Goal: Task Accomplishment & Management: Use online tool/utility

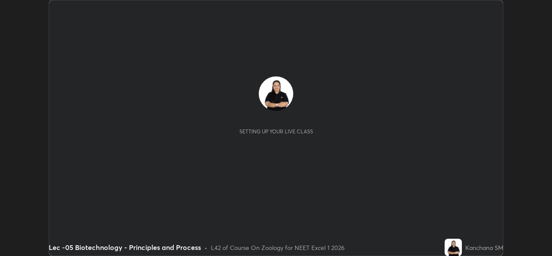
scroll to position [256, 551]
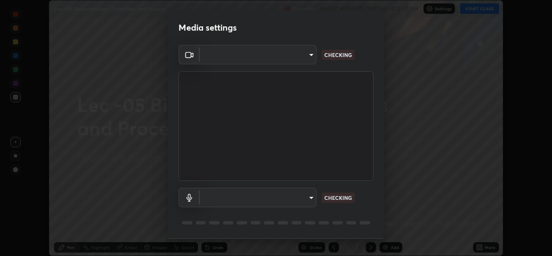
type input "78e73baf3d63bceb4c45423e3c658d9595c8caa1ee6d34b79bc6d5c79dc82097"
type input "default"
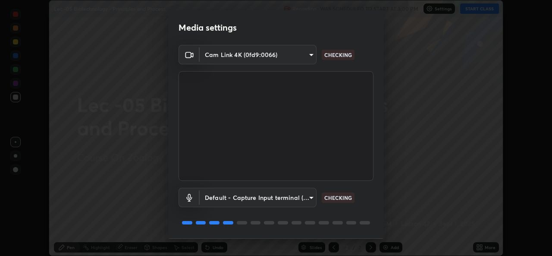
scroll to position [27, 0]
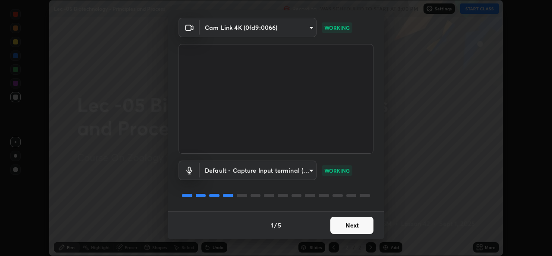
click at [342, 227] on button "Next" at bounding box center [351, 224] width 43 height 17
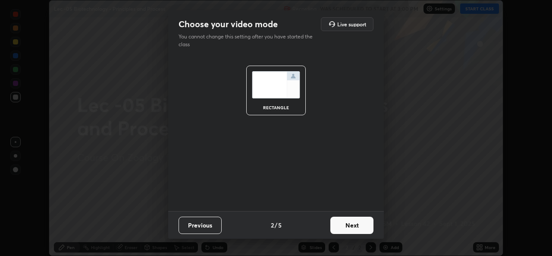
click at [342, 226] on button "Next" at bounding box center [351, 224] width 43 height 17
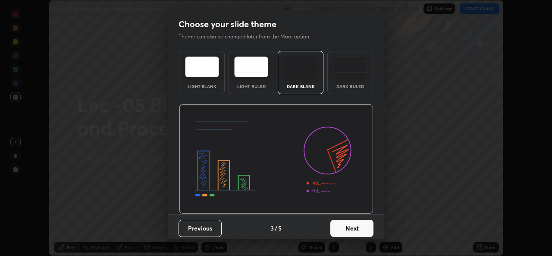
click at [342, 225] on button "Next" at bounding box center [351, 227] width 43 height 17
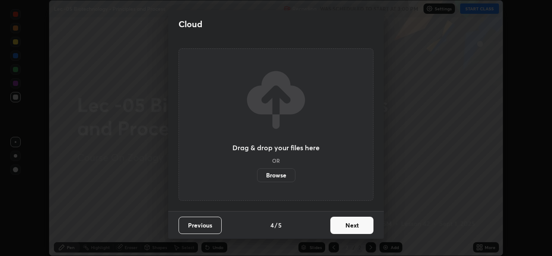
click at [341, 226] on button "Next" at bounding box center [351, 224] width 43 height 17
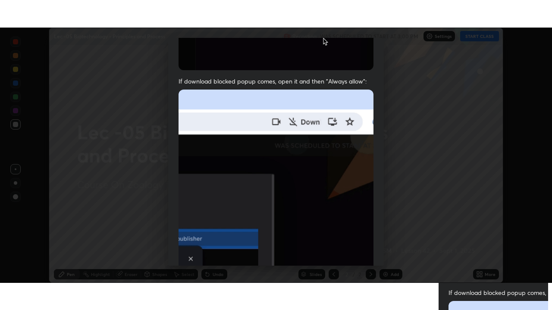
scroll to position [203, 0]
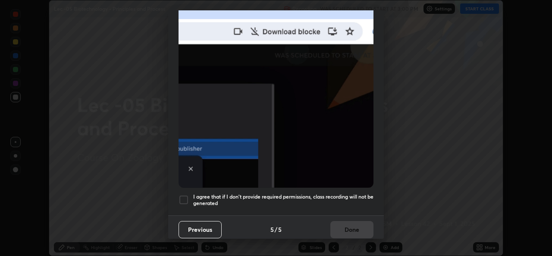
click at [186, 194] on div at bounding box center [183, 199] width 10 height 10
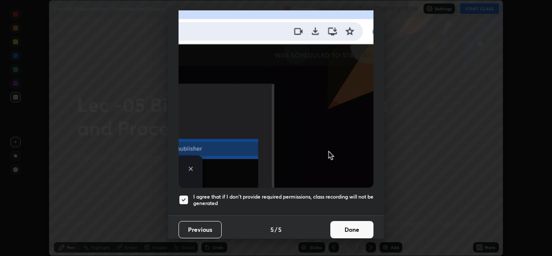
click at [340, 226] on button "Done" at bounding box center [351, 229] width 43 height 17
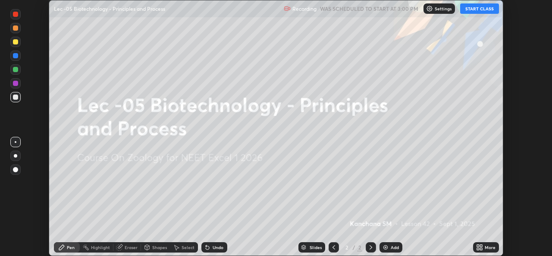
click at [476, 11] on button "START CLASS" at bounding box center [479, 8] width 39 height 10
click at [477, 246] on icon at bounding box center [478, 245] width 2 height 2
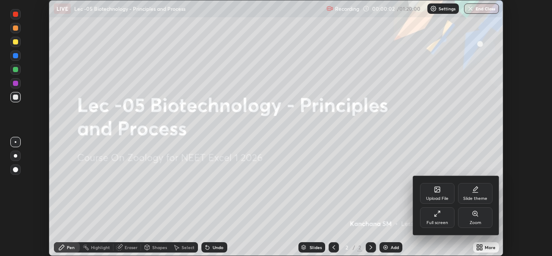
click at [443, 221] on div "Full screen" at bounding box center [437, 222] width 22 height 4
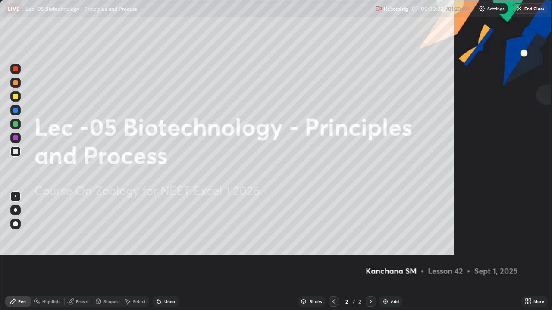
scroll to position [310, 552]
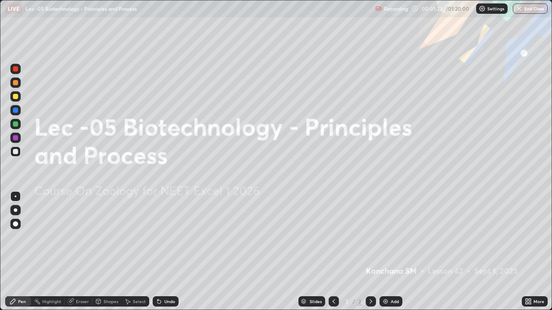
click at [383, 255] on img at bounding box center [385, 301] width 7 height 7
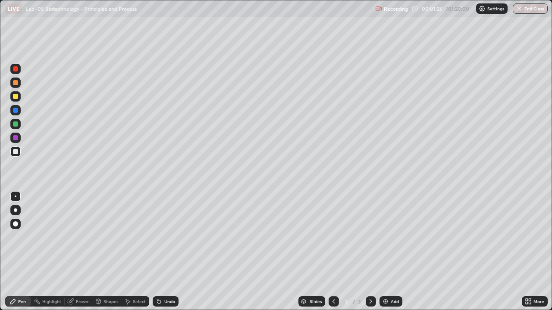
click at [14, 99] on div at bounding box center [15, 96] width 5 height 5
click at [14, 226] on div at bounding box center [15, 223] width 5 height 5
click at [18, 152] on div at bounding box center [15, 151] width 5 height 5
click at [16, 210] on div at bounding box center [15, 210] width 3 height 3
click at [133, 255] on div "Select" at bounding box center [139, 301] width 13 height 4
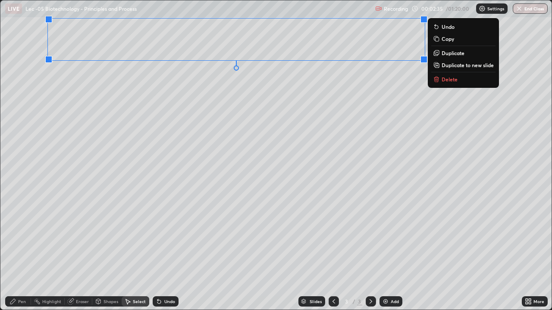
click at [121, 105] on div "0 ° Undo Copy Duplicate Duplicate to new slide Delete" at bounding box center [275, 154] width 551 height 309
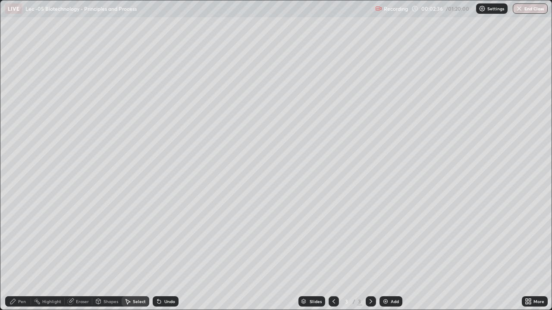
click at [22, 255] on div "Pen" at bounding box center [22, 301] width 8 height 4
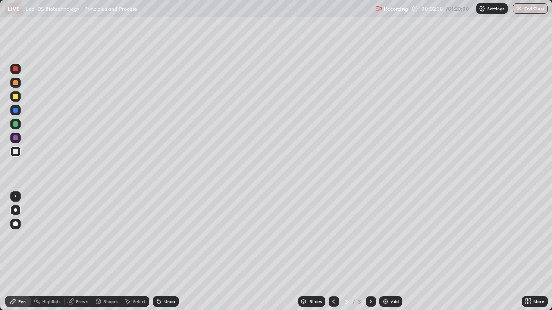
click at [15, 98] on div at bounding box center [15, 96] width 5 height 5
click at [127, 255] on icon at bounding box center [128, 301] width 5 height 5
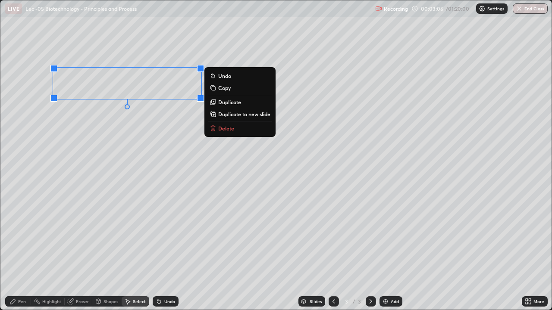
click at [81, 130] on div "0 ° Undo Copy Duplicate Duplicate to new slide Delete" at bounding box center [275, 154] width 551 height 309
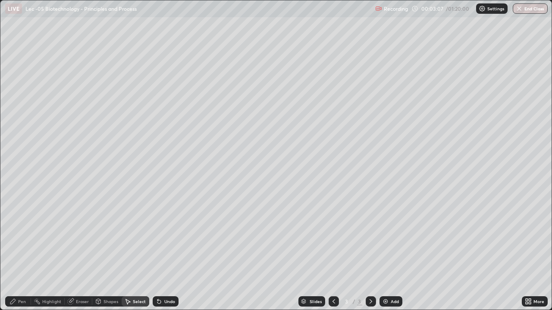
click at [16, 255] on icon at bounding box center [12, 301] width 7 height 7
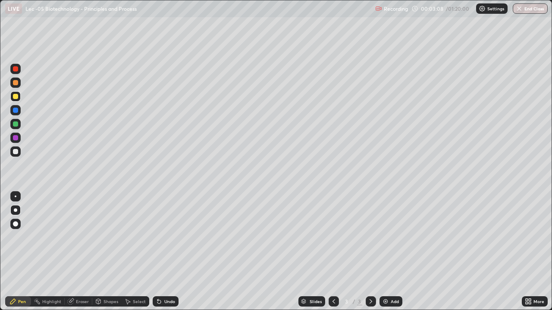
click at [16, 152] on div at bounding box center [15, 151] width 5 height 5
click at [16, 212] on div at bounding box center [15, 210] width 3 height 3
click at [136, 255] on div "Select" at bounding box center [139, 301] width 13 height 4
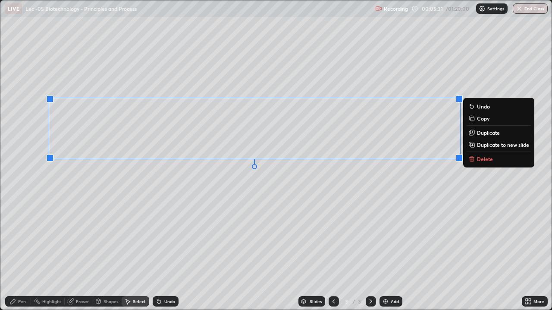
click at [115, 201] on div "0 ° Undo Copy Duplicate Duplicate to new slide Delete" at bounding box center [275, 154] width 551 height 309
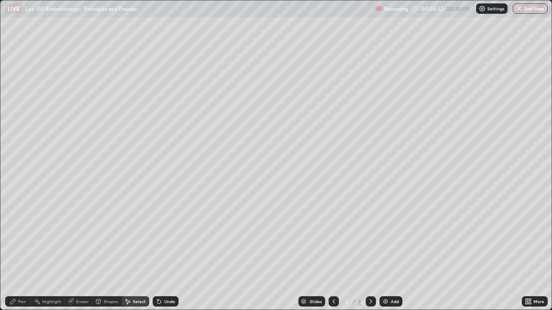
click at [22, 255] on div "Pen" at bounding box center [22, 301] width 8 height 4
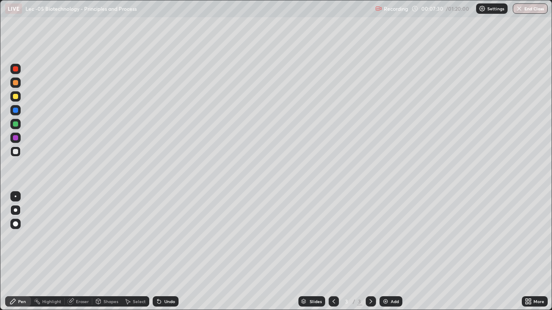
click at [134, 255] on div "Select" at bounding box center [139, 301] width 13 height 4
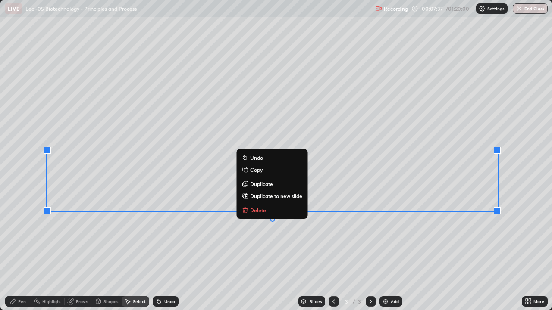
click at [189, 236] on div "0 ° Undo Copy Duplicate Duplicate to new slide Delete" at bounding box center [275, 154] width 551 height 309
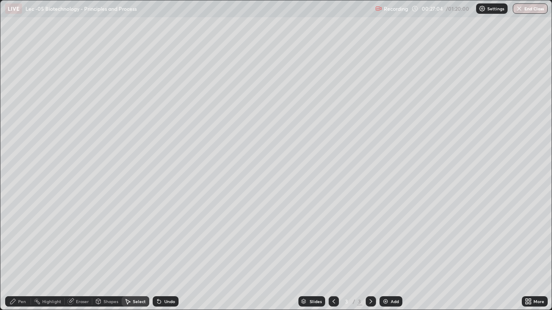
click at [83, 255] on div "0 ° Undo Copy Duplicate Duplicate to new slide Delete" at bounding box center [275, 154] width 551 height 309
click at [385, 255] on img at bounding box center [385, 301] width 7 height 7
click at [19, 255] on div "Pen" at bounding box center [22, 301] width 8 height 4
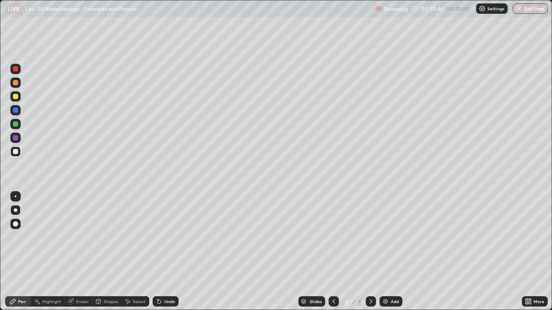
click at [334, 255] on div at bounding box center [333, 301] width 10 height 10
click at [370, 255] on icon at bounding box center [370, 301] width 7 height 7
click at [80, 255] on div "Eraser" at bounding box center [82, 301] width 13 height 4
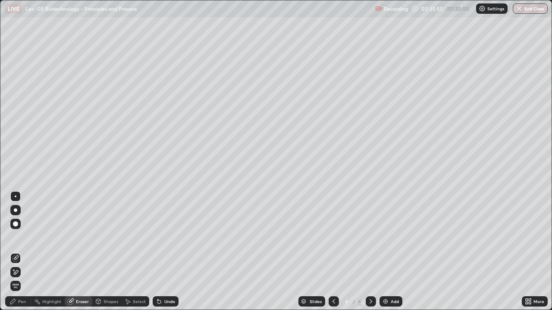
click at [17, 255] on div "Pen" at bounding box center [18, 301] width 26 height 10
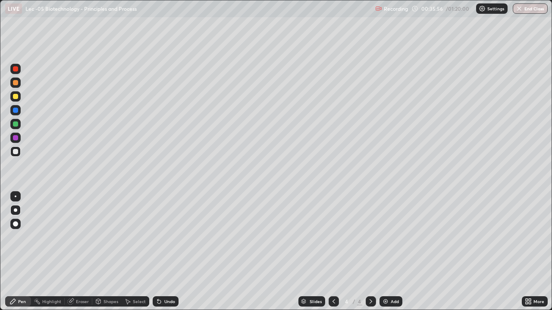
click at [83, 255] on div "Eraser" at bounding box center [82, 301] width 13 height 4
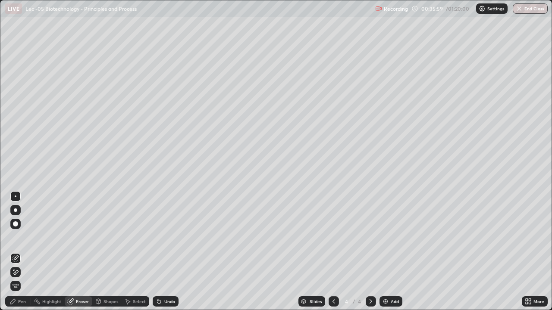
click at [22, 255] on div "Pen" at bounding box center [22, 301] width 8 height 4
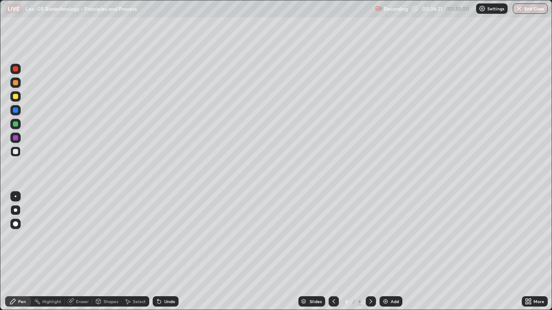
click at [133, 255] on div "Select" at bounding box center [139, 301] width 13 height 4
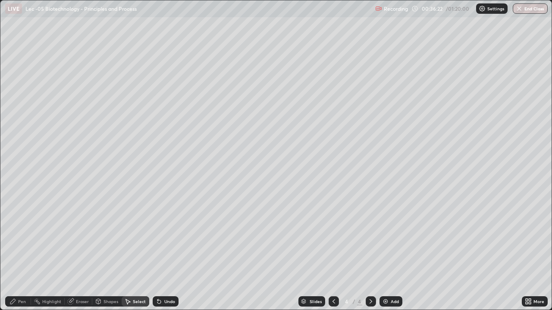
click at [157, 255] on icon at bounding box center [158, 301] width 3 height 3
click at [19, 255] on div "Pen" at bounding box center [22, 301] width 8 height 4
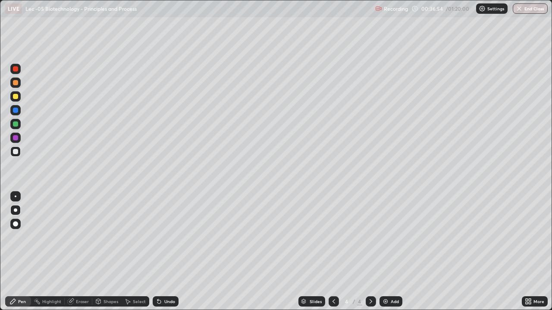
click at [134, 255] on div "Select" at bounding box center [139, 301] width 13 height 4
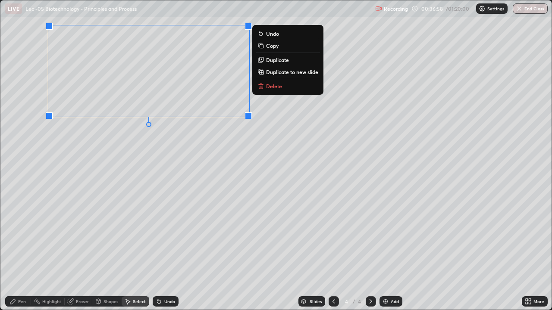
click at [65, 145] on div "0 ° Undo Copy Duplicate Duplicate to new slide Delete" at bounding box center [275, 154] width 551 height 309
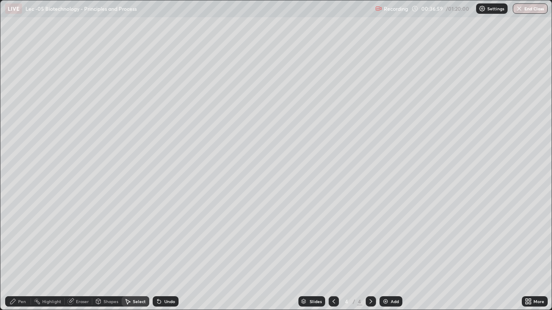
click at [17, 255] on div "Pen" at bounding box center [18, 301] width 26 height 10
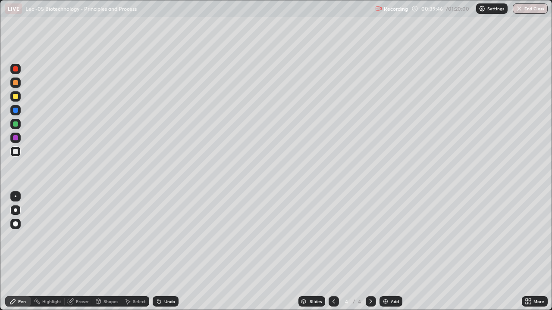
click at [129, 255] on icon at bounding box center [127, 301] width 7 height 7
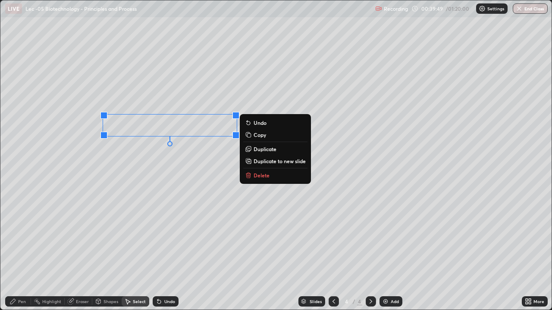
click at [138, 163] on div "0 ° Undo Copy Duplicate Duplicate to new slide Delete" at bounding box center [275, 154] width 551 height 309
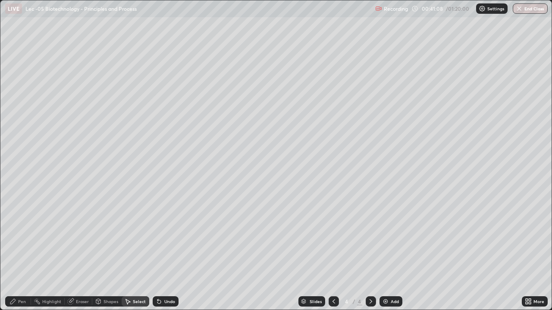
click at [13, 255] on icon at bounding box center [12, 301] width 7 height 7
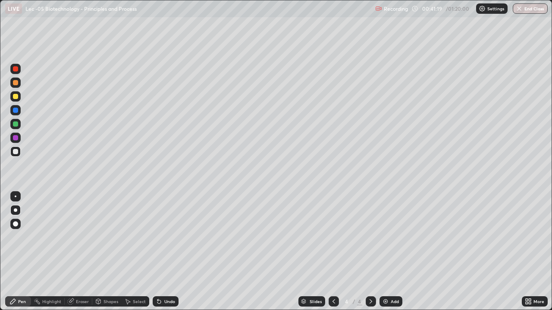
click at [98, 255] on icon at bounding box center [98, 302] width 0 height 3
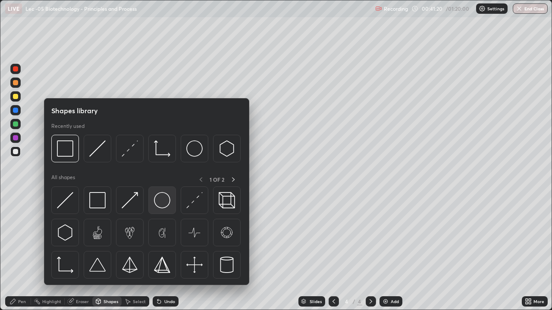
click at [160, 204] on img at bounding box center [162, 200] width 16 height 16
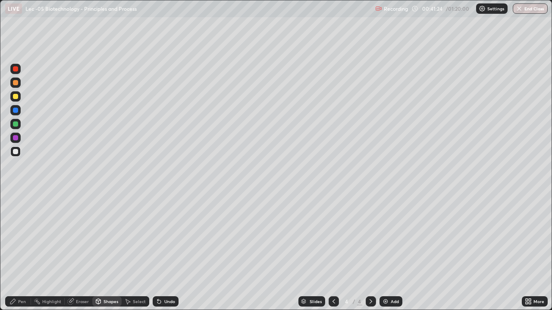
click at [131, 255] on div "Select" at bounding box center [136, 301] width 28 height 10
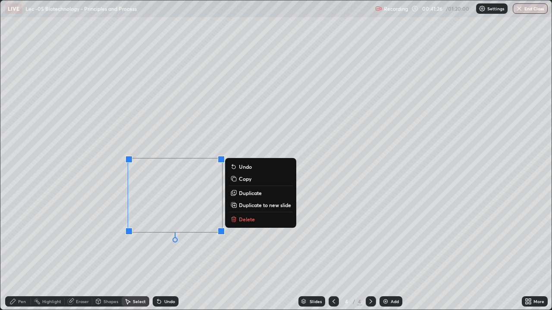
click at [241, 194] on p "Duplicate" at bounding box center [250, 193] width 23 height 7
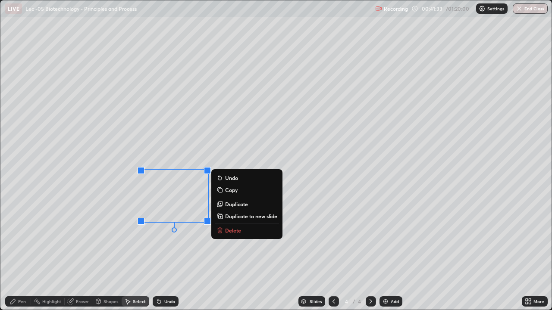
click at [150, 243] on div "0 ° Undo Copy Duplicate Duplicate to new slide Delete" at bounding box center [275, 154] width 551 height 309
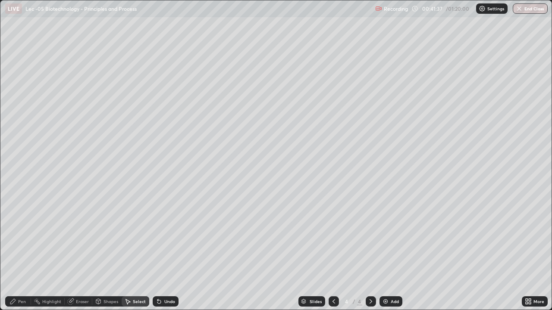
click at [25, 255] on div "Pen" at bounding box center [22, 301] width 8 height 4
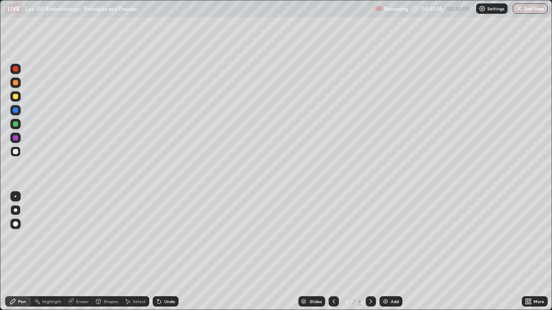
click at [15, 101] on div at bounding box center [15, 96] width 10 height 10
click at [16, 111] on div at bounding box center [15, 110] width 5 height 5
click at [16, 97] on div at bounding box center [15, 96] width 5 height 5
click at [16, 153] on div at bounding box center [15, 151] width 5 height 5
click at [136, 255] on div "Select" at bounding box center [139, 301] width 13 height 4
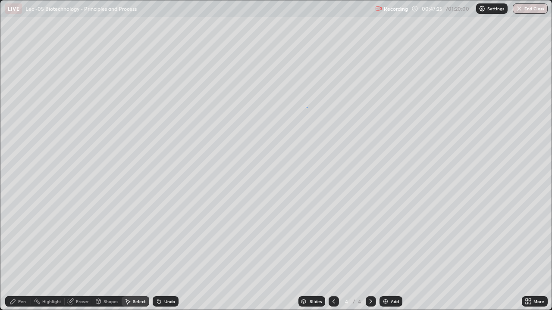
click at [306, 107] on div "0 ° Undo Copy Duplicate Duplicate to new slide Delete" at bounding box center [275, 154] width 551 height 309
click at [87, 255] on div "Eraser" at bounding box center [79, 301] width 28 height 10
click at [333, 255] on icon at bounding box center [333, 301] width 3 height 4
click at [370, 255] on icon at bounding box center [370, 301] width 7 height 7
click at [29, 255] on div "Pen" at bounding box center [18, 301] width 26 height 10
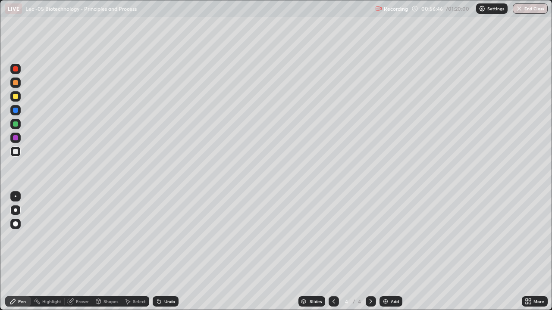
click at [137, 255] on div "Select" at bounding box center [139, 301] width 13 height 4
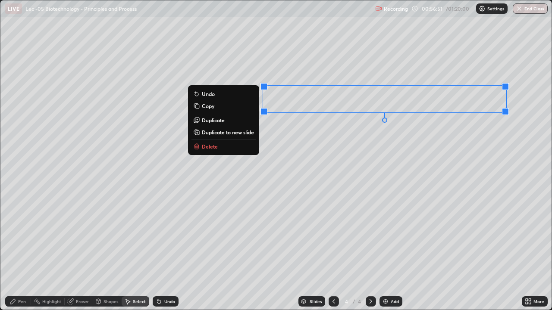
click at [319, 130] on div "0 ° Undo Copy Duplicate Duplicate to new slide Delete" at bounding box center [275, 154] width 551 height 309
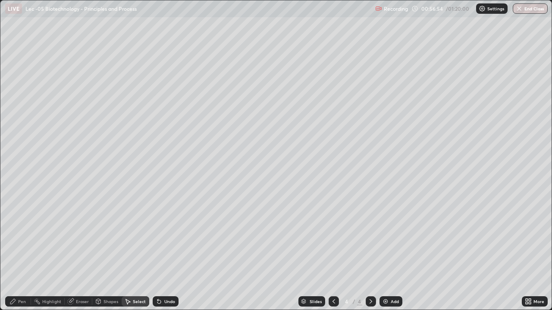
click at [21, 255] on div "Pen" at bounding box center [22, 301] width 8 height 4
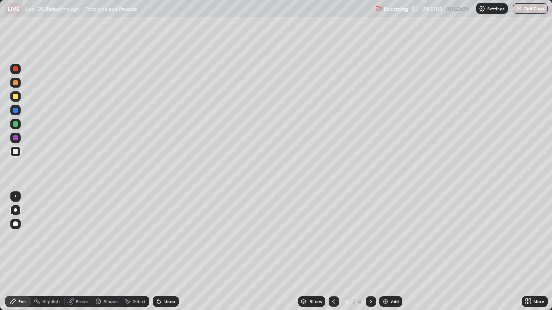
click at [165, 255] on div "Undo" at bounding box center [166, 301] width 26 height 10
click at [77, 255] on div "Eraser" at bounding box center [82, 301] width 13 height 4
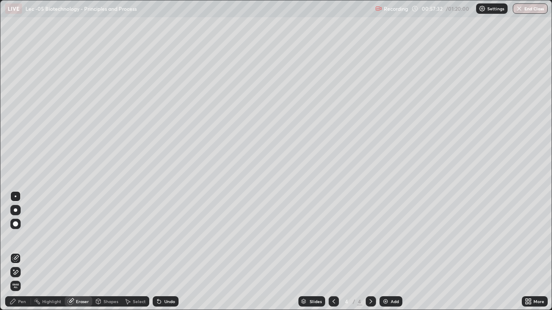
click at [27, 255] on div "Pen" at bounding box center [18, 301] width 26 height 10
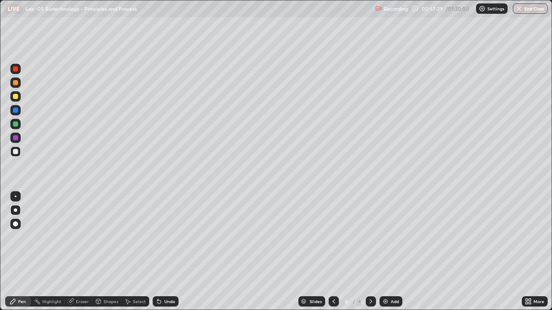
click at [80, 255] on div "Eraser" at bounding box center [82, 301] width 13 height 4
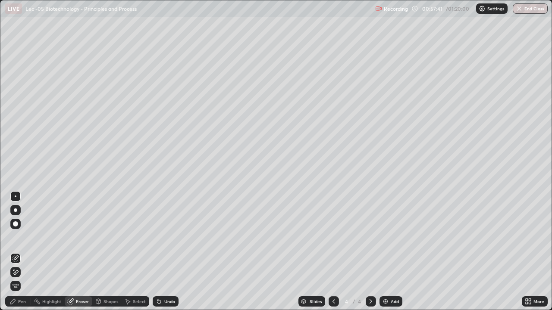
click at [24, 255] on div "Pen" at bounding box center [22, 301] width 8 height 4
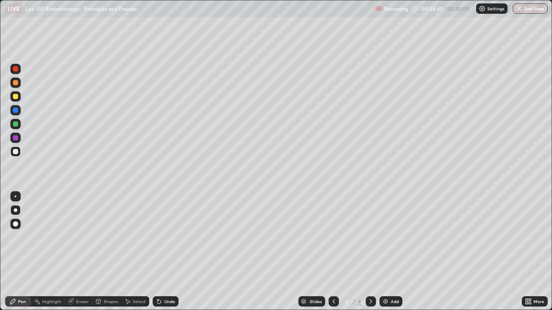
click at [16, 125] on div at bounding box center [15, 124] width 5 height 5
click at [304, 255] on icon at bounding box center [303, 301] width 5 height 5
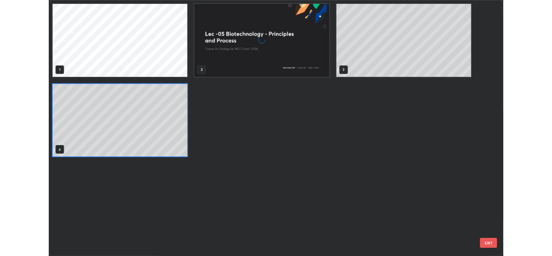
scroll to position [307, 546]
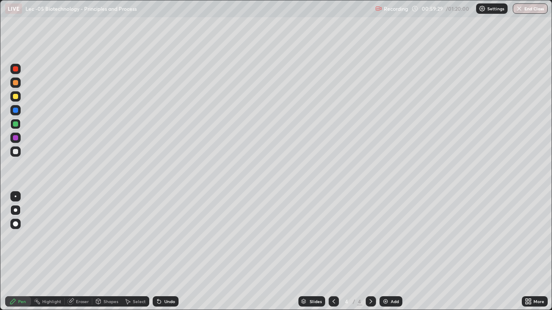
click at [14, 97] on div at bounding box center [15, 96] width 5 height 5
click at [131, 255] on div "Select" at bounding box center [136, 301] width 28 height 10
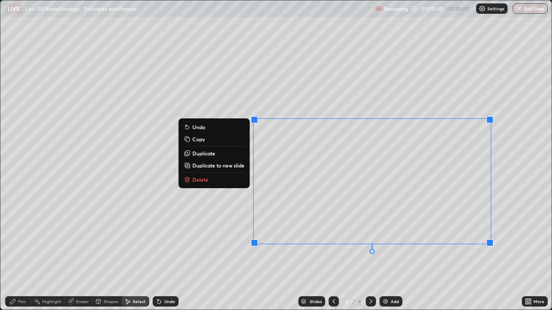
click at [240, 177] on button "Delete" at bounding box center [214, 180] width 64 height 10
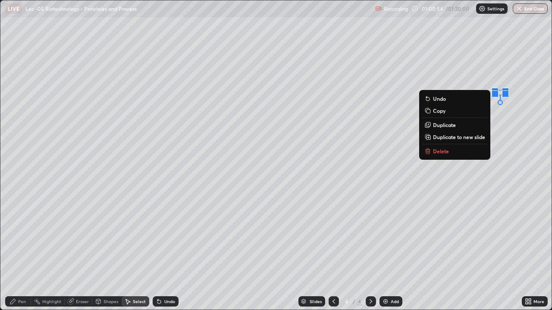
click at [386, 214] on div "0 ° Undo Copy Duplicate Duplicate to new slide Delete" at bounding box center [275, 154] width 551 height 309
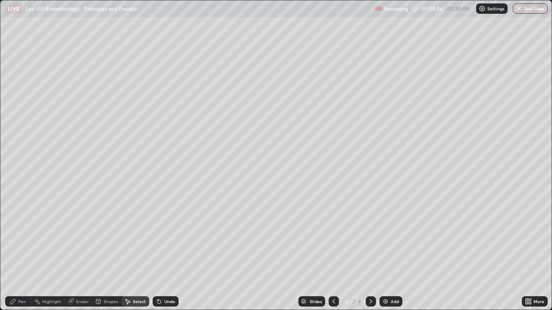
click at [21, 255] on div "Pen" at bounding box center [22, 301] width 8 height 4
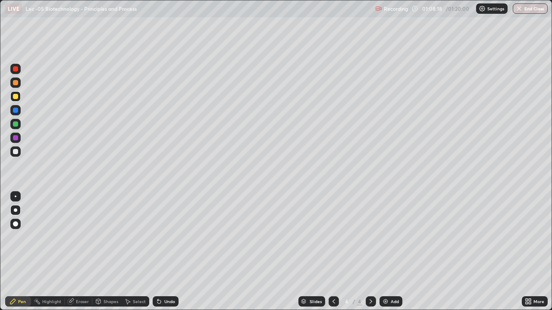
click at [16, 152] on div at bounding box center [15, 151] width 5 height 5
click at [76, 255] on div "Eraser" at bounding box center [82, 301] width 13 height 4
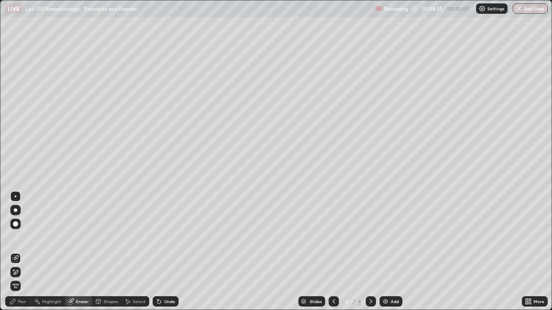
click at [21, 255] on div "Pen" at bounding box center [22, 301] width 8 height 4
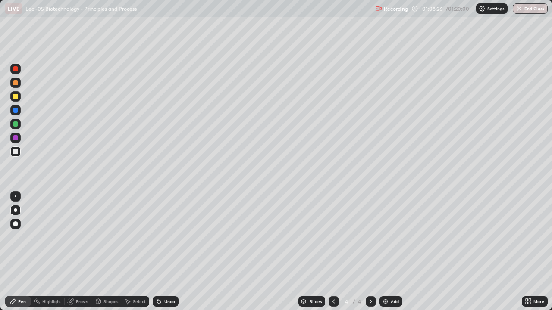
click at [14, 112] on div at bounding box center [15, 110] width 5 height 5
click at [16, 126] on div at bounding box center [15, 124] width 5 height 5
click at [6, 255] on div "Pen" at bounding box center [18, 301] width 26 height 10
click at [164, 255] on div "Undo" at bounding box center [169, 301] width 11 height 4
click at [161, 255] on icon at bounding box center [159, 301] width 7 height 7
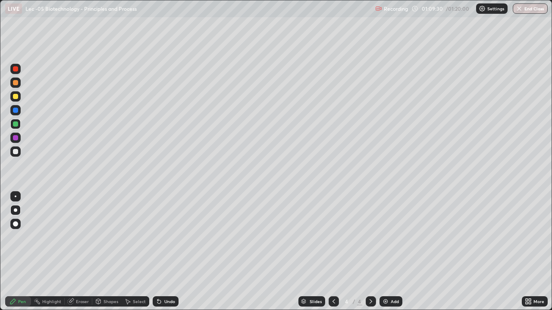
click at [161, 255] on div "Undo" at bounding box center [166, 301] width 26 height 10
click at [529, 255] on icon at bounding box center [529, 303] width 2 height 2
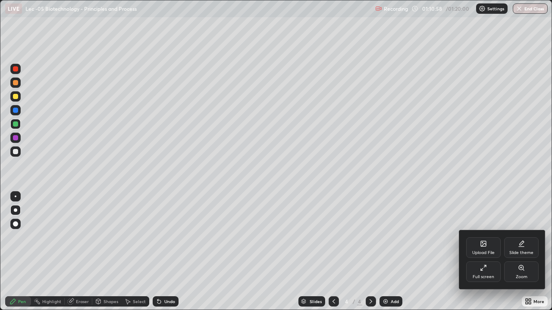
click at [483, 255] on icon at bounding box center [481, 269] width 2 height 2
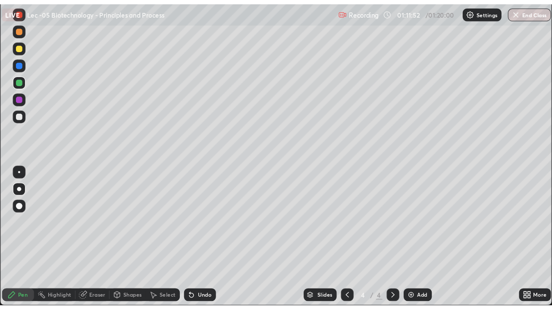
scroll to position [42844, 42641]
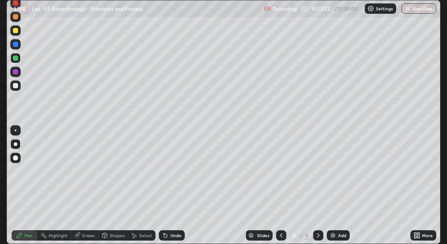
click at [418, 234] on icon at bounding box center [419, 234] width 2 height 2
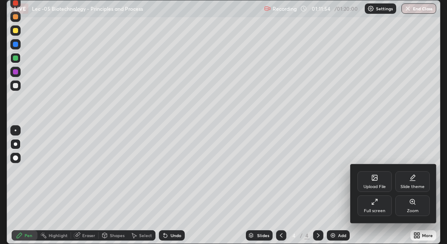
click at [379, 207] on div "Full screen" at bounding box center [375, 206] width 34 height 21
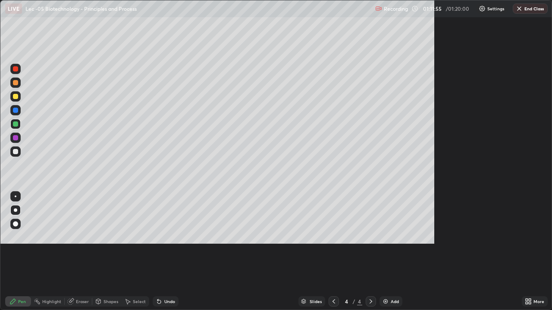
scroll to position [310, 552]
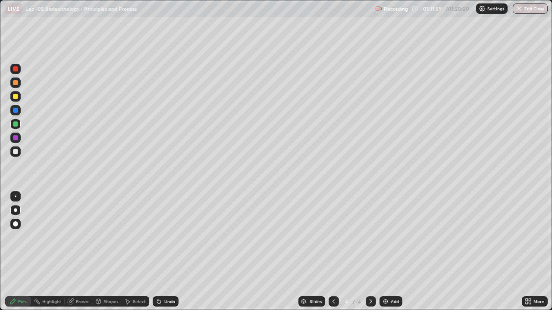
click at [17, 139] on div at bounding box center [15, 137] width 5 height 5
click at [109, 255] on div "Shapes" at bounding box center [110, 301] width 15 height 4
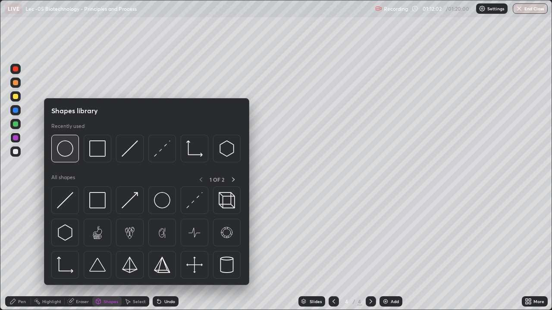
click at [76, 159] on div at bounding box center [65, 149] width 28 height 28
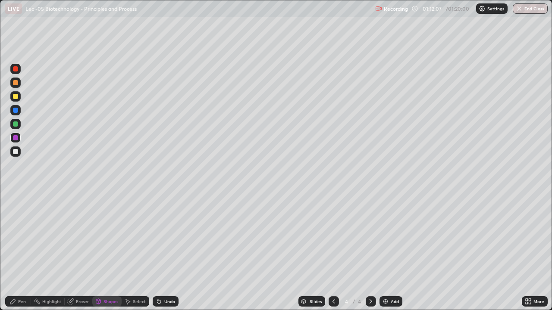
click at [25, 255] on div "Pen" at bounding box center [22, 301] width 8 height 4
click at [15, 95] on div at bounding box center [15, 96] width 5 height 5
click at [15, 84] on div at bounding box center [15, 82] width 5 height 5
click at [423, 255] on div "Slides 4 / 4 Add" at bounding box center [349, 301] width 343 height 17
click at [77, 255] on div "Eraser" at bounding box center [82, 301] width 13 height 4
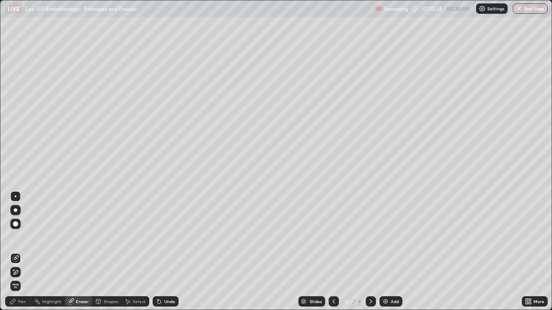
click at [28, 255] on div "Pen" at bounding box center [18, 301] width 26 height 10
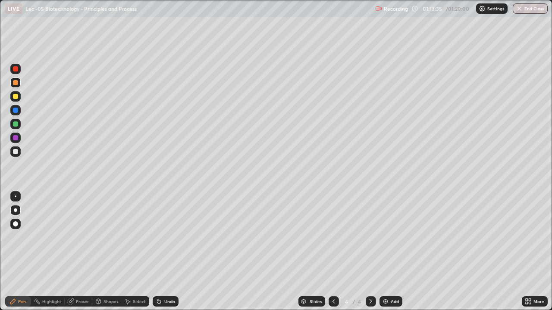
click at [16, 125] on div at bounding box center [15, 124] width 5 height 5
click at [302, 255] on div "Slides" at bounding box center [311, 301] width 27 height 10
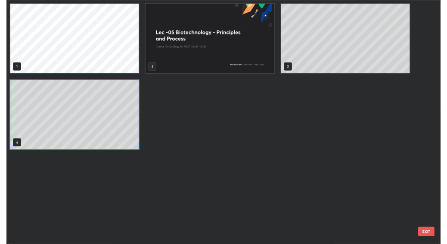
scroll to position [307, 546]
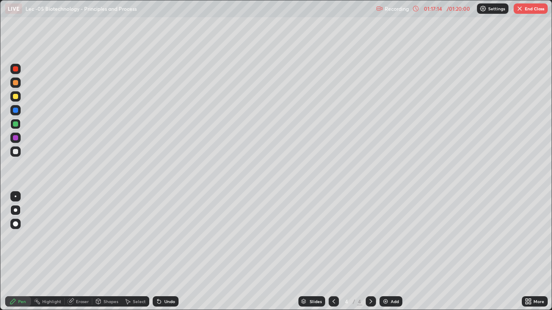
click at [334, 255] on div at bounding box center [333, 301] width 10 height 17
click at [368, 255] on div at bounding box center [370, 301] width 10 height 10
click at [73, 255] on icon at bounding box center [70, 301] width 7 height 7
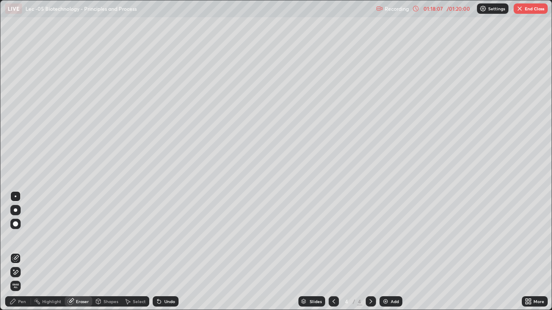
click at [17, 255] on div "Pen" at bounding box center [18, 301] width 26 height 10
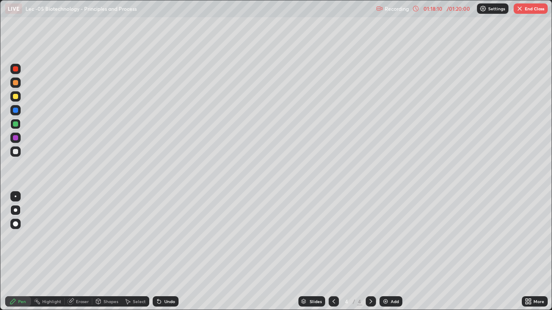
click at [18, 155] on div at bounding box center [15, 151] width 10 height 10
click at [16, 125] on div at bounding box center [15, 124] width 5 height 5
click at [79, 255] on div "Eraser" at bounding box center [82, 301] width 13 height 4
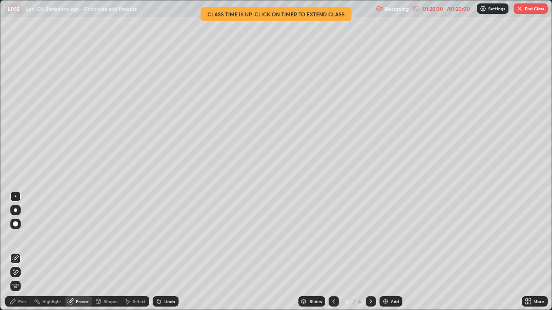
click at [15, 255] on icon at bounding box center [12, 301] width 7 height 7
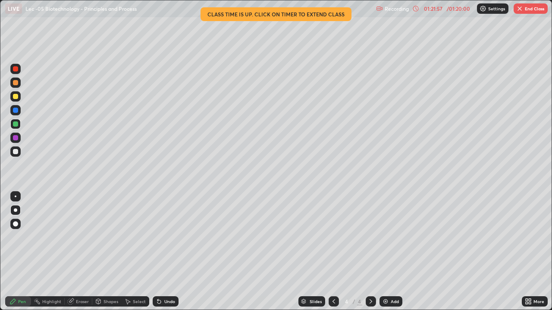
click at [529, 255] on icon at bounding box center [529, 303] width 2 height 2
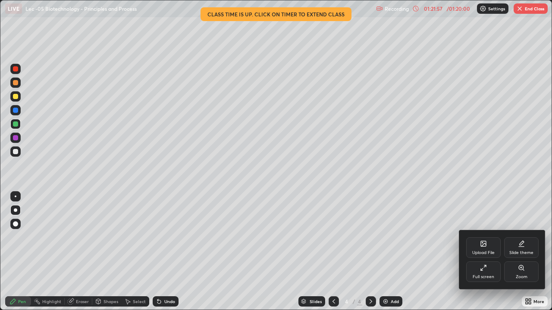
click at [484, 255] on div "Full screen" at bounding box center [483, 272] width 34 height 21
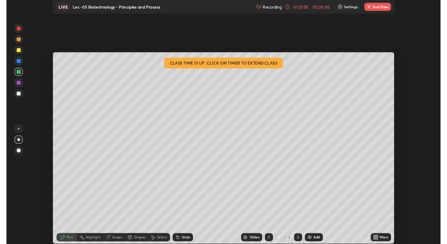
scroll to position [42844, 42641]
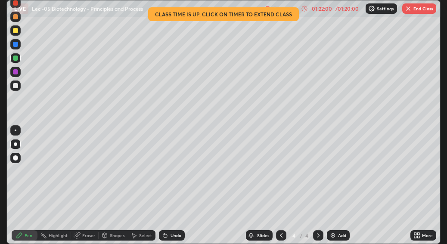
click at [415, 8] on button "End Class" at bounding box center [419, 8] width 34 height 10
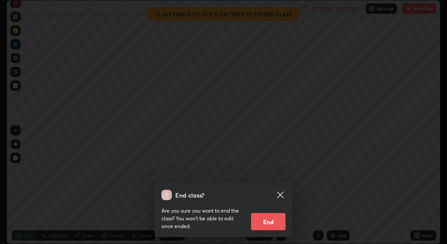
click at [258, 218] on button "End" at bounding box center [268, 221] width 34 height 17
